Goal: Check status: Check status

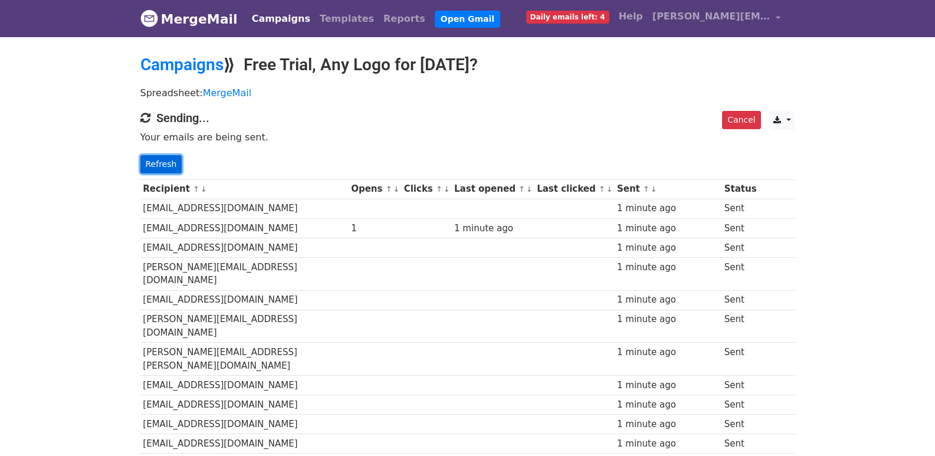
click at [169, 162] on link "Refresh" at bounding box center [161, 164] width 42 height 18
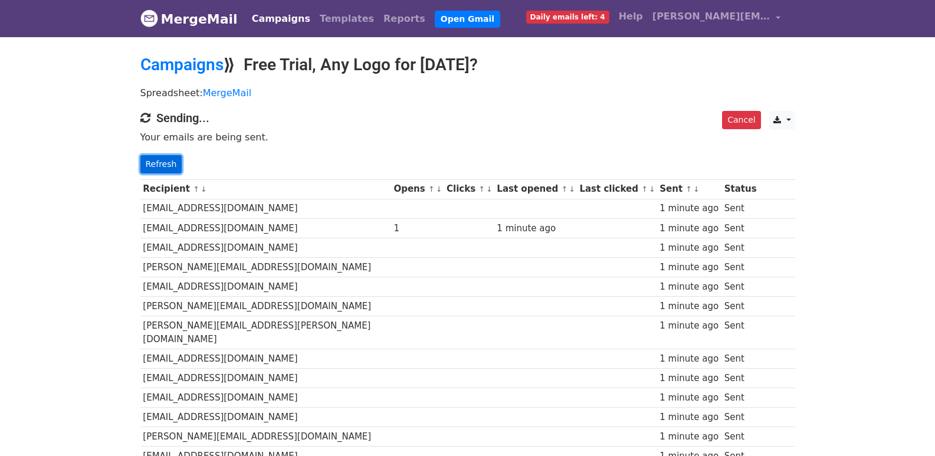
click at [163, 156] on link "Refresh" at bounding box center [161, 164] width 42 height 18
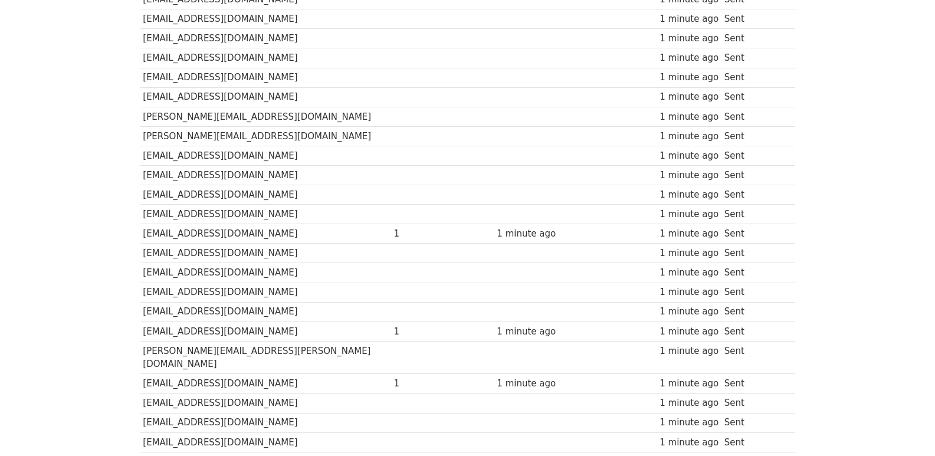
scroll to position [825, 0]
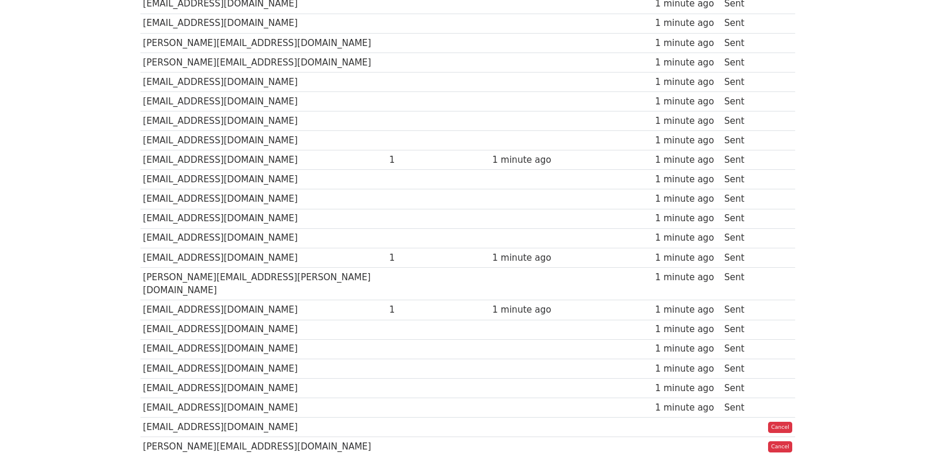
scroll to position [825, 0]
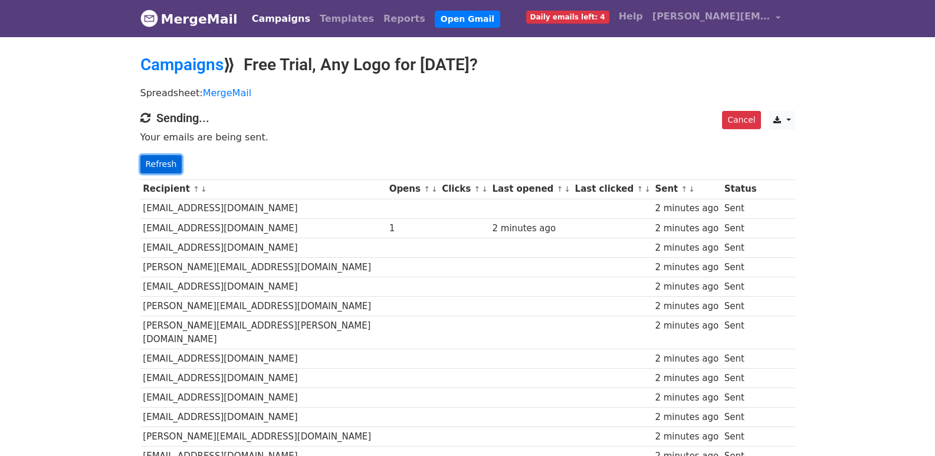
click at [173, 163] on link "Refresh" at bounding box center [161, 164] width 42 height 18
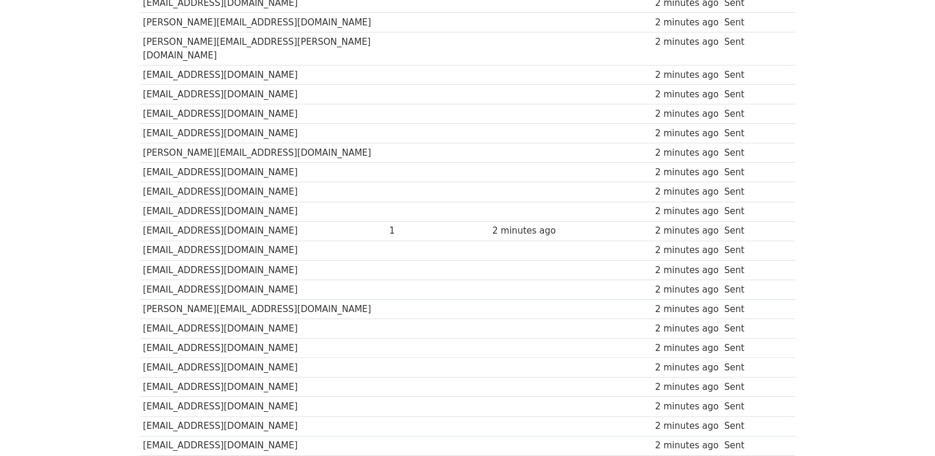
scroll to position [38, 0]
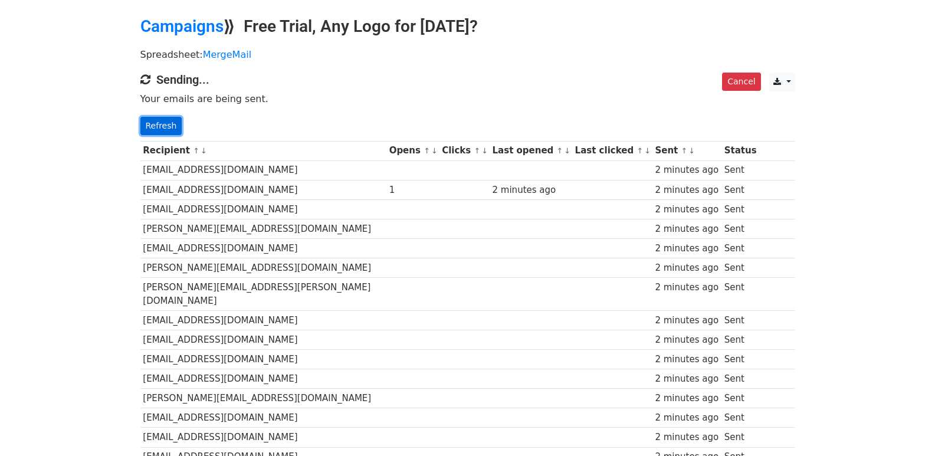
click at [164, 129] on link "Refresh" at bounding box center [161, 126] width 42 height 18
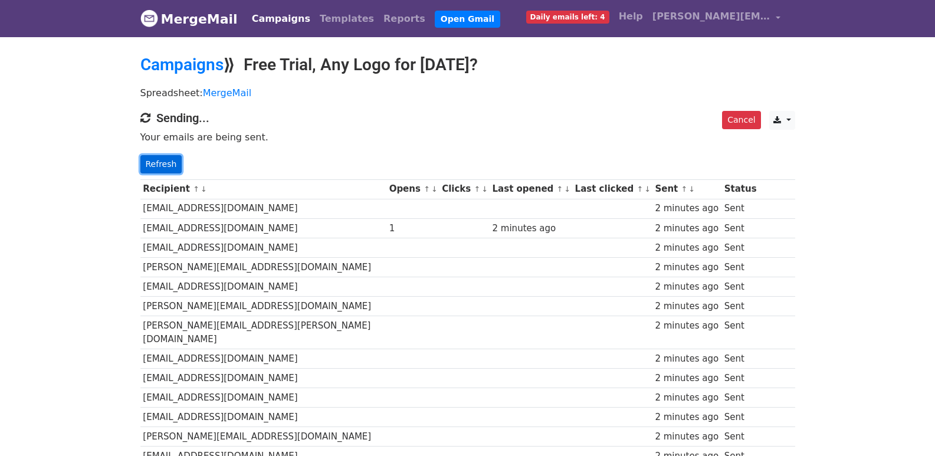
click at [176, 159] on link "Refresh" at bounding box center [161, 164] width 42 height 18
click at [169, 162] on link "Refresh" at bounding box center [161, 164] width 42 height 18
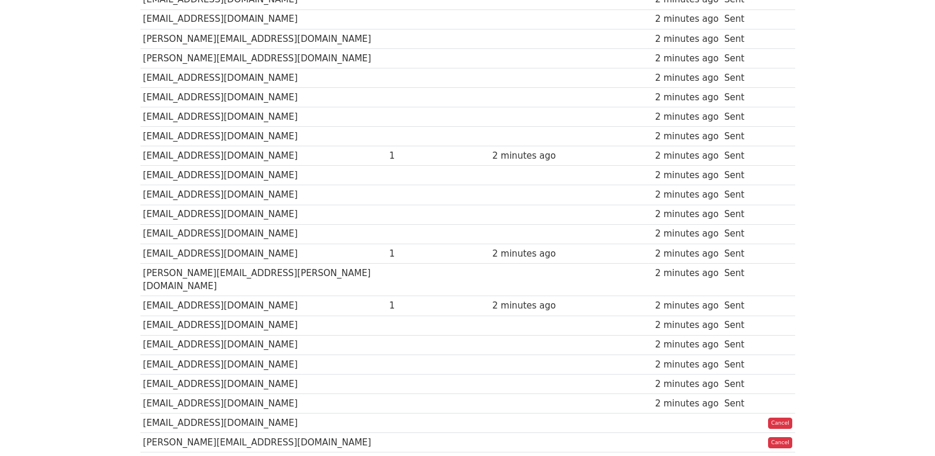
scroll to position [825, 0]
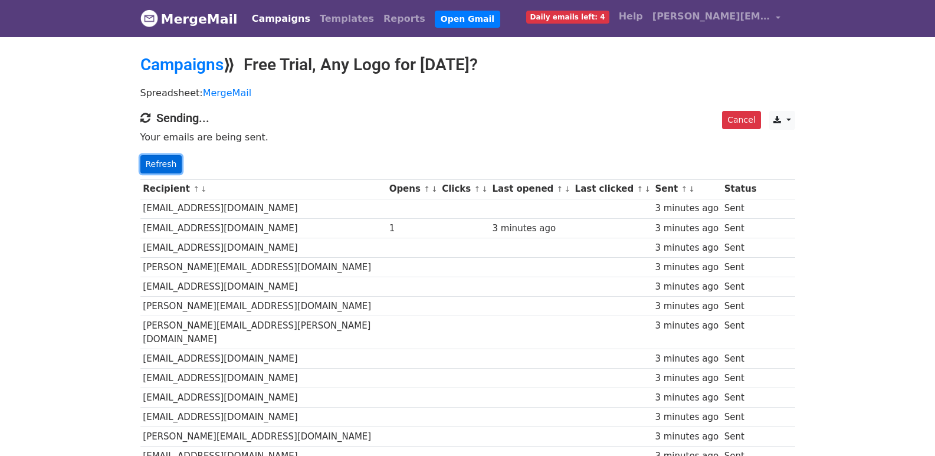
click at [172, 156] on link "Refresh" at bounding box center [161, 164] width 42 height 18
click at [173, 159] on link "Refresh" at bounding box center [161, 164] width 42 height 18
click at [172, 165] on link "Refresh" at bounding box center [161, 164] width 42 height 18
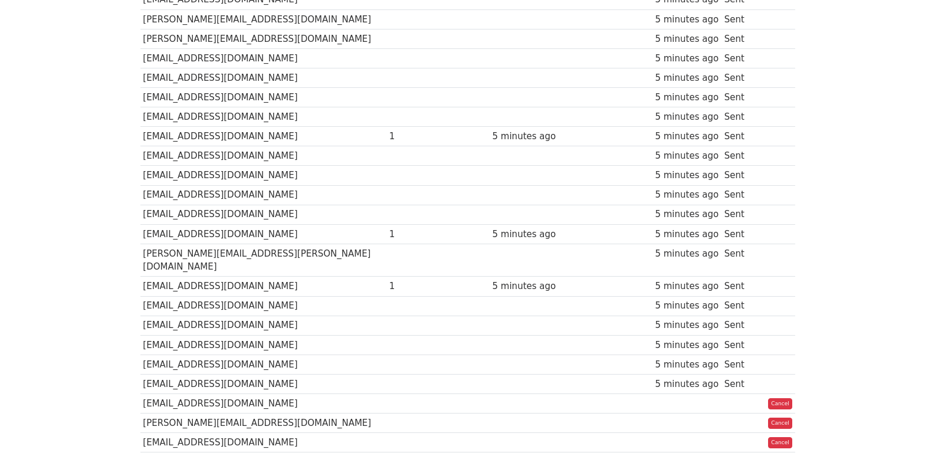
scroll to position [825, 0]
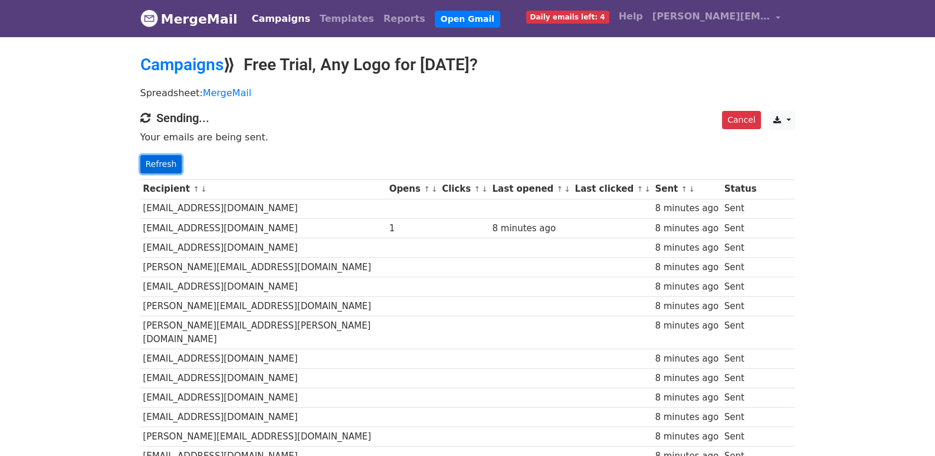
click at [162, 159] on link "Refresh" at bounding box center [161, 164] width 42 height 18
click at [165, 157] on link "Refresh" at bounding box center [161, 164] width 42 height 18
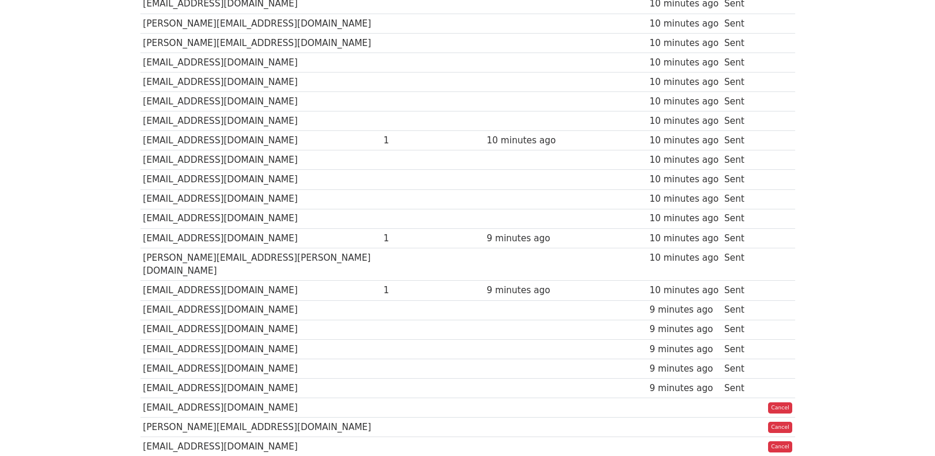
scroll to position [825, 0]
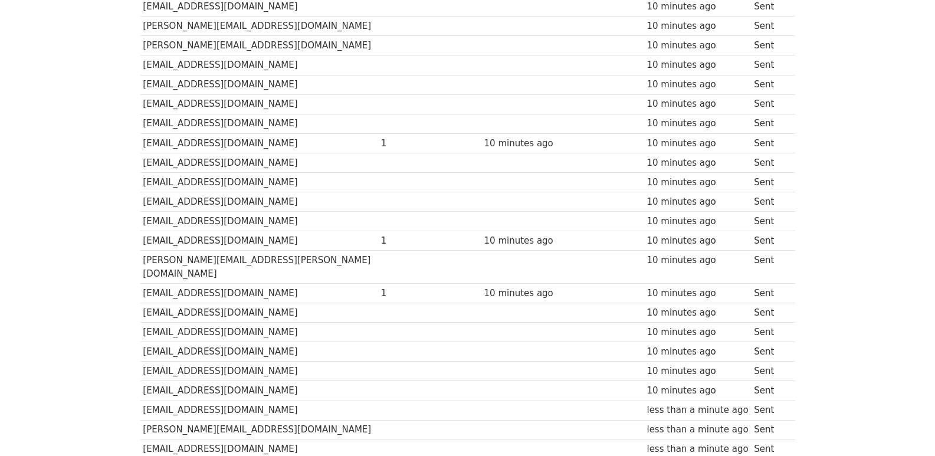
scroll to position [821, 0]
